Goal: Task Accomplishment & Management: Use online tool/utility

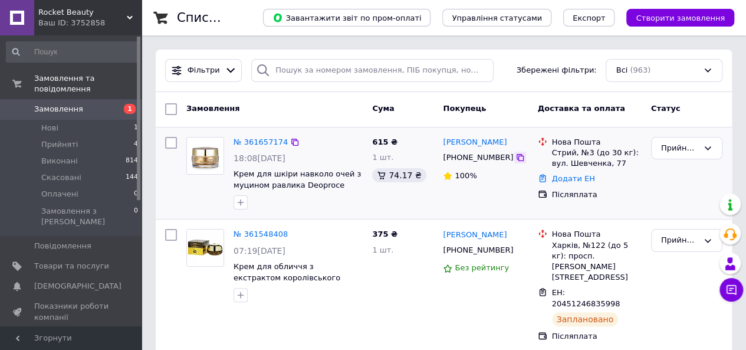
click at [515, 157] on icon at bounding box center [519, 157] width 9 height 9
click at [290, 141] on icon at bounding box center [294, 141] width 9 height 9
click at [249, 139] on link "№ 361657174" at bounding box center [260, 141] width 54 height 9
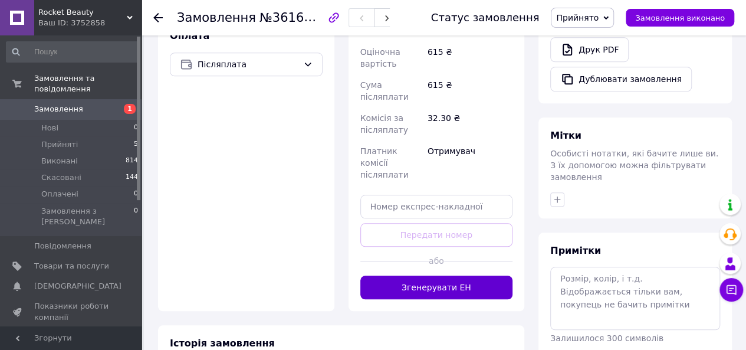
click at [440, 275] on button "Згенерувати ЕН" at bounding box center [436, 287] width 153 height 24
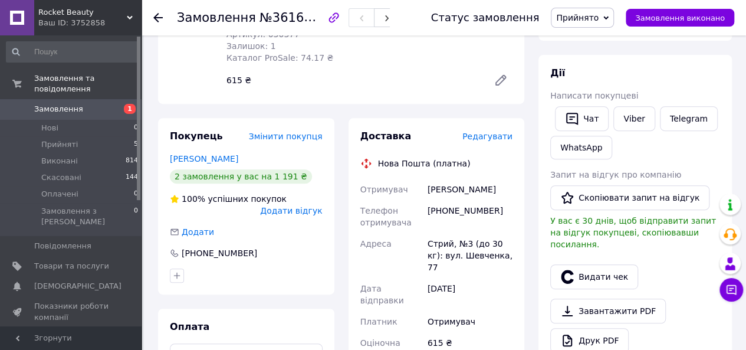
scroll to position [177, 0]
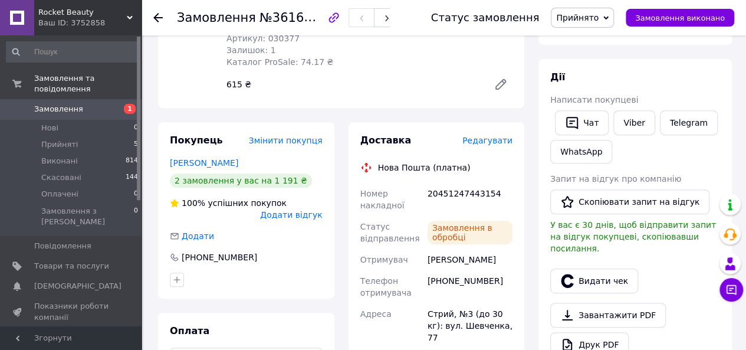
click at [468, 183] on div "20451247443154" at bounding box center [470, 199] width 90 height 33
copy div "20451247443154"
click at [160, 84] on div "Товари в замовленні (1) Додати товар Крем для шкіри навколо очей з муцином равл…" at bounding box center [341, 16] width 366 height 183
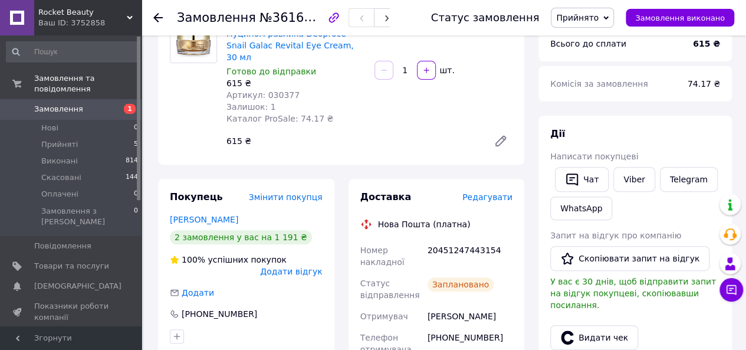
scroll to position [0, 0]
